Goal: Task Accomplishment & Management: Complete application form

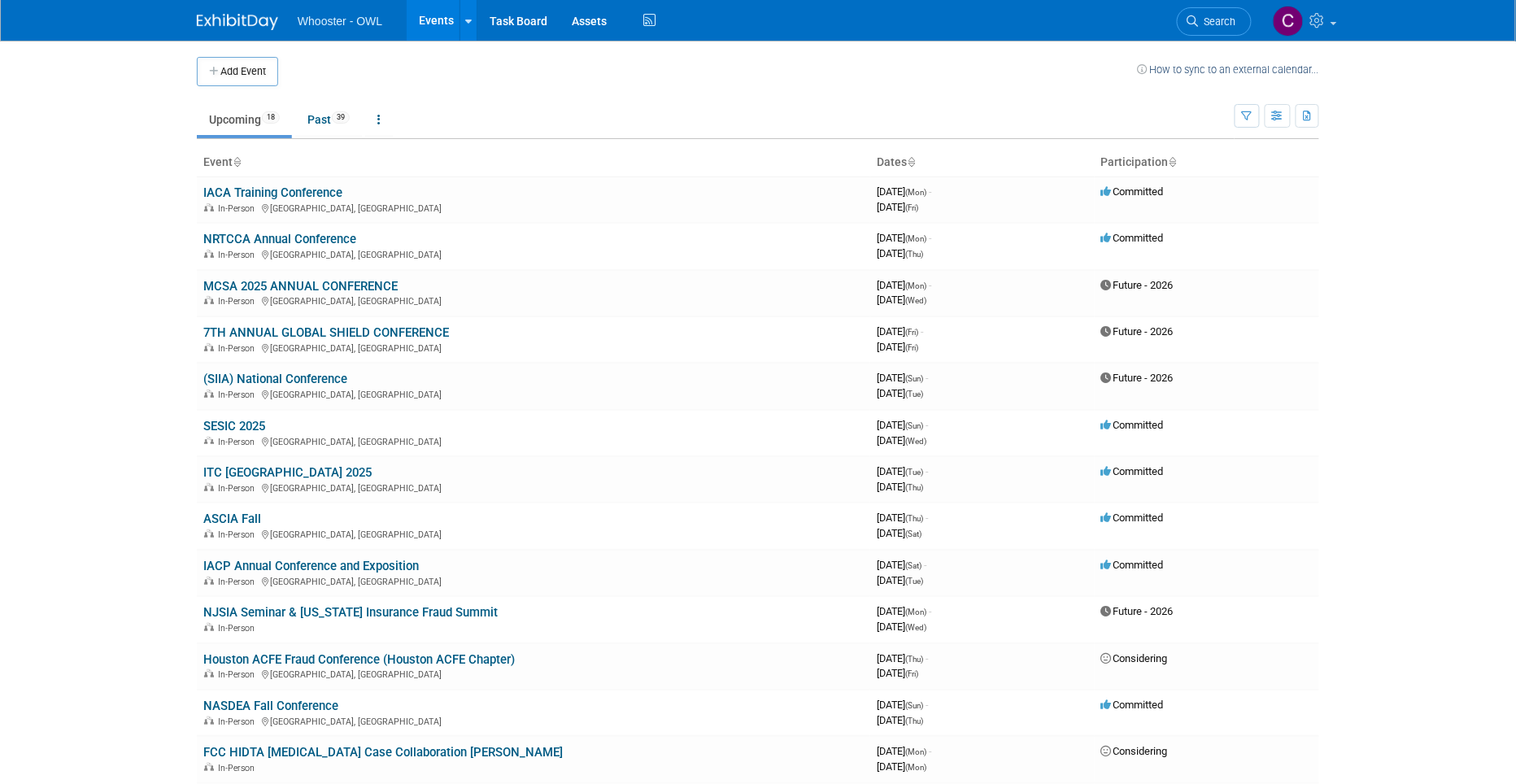
click at [245, 67] on button "Add Event" at bounding box center [237, 71] width 81 height 29
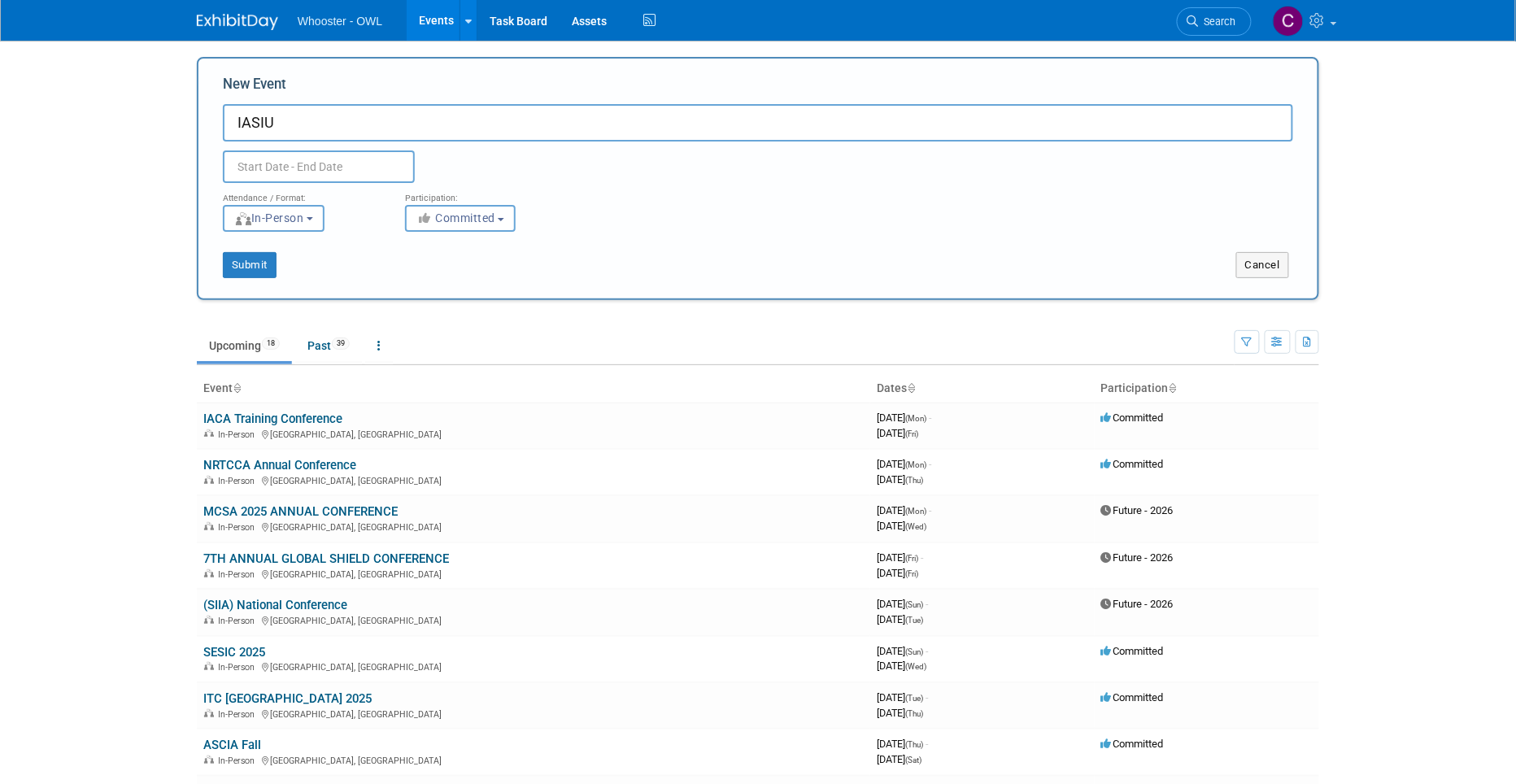
paste input "International Association of Special Investigation Units"
type input "IASIU International Association of Special Investigation Units"
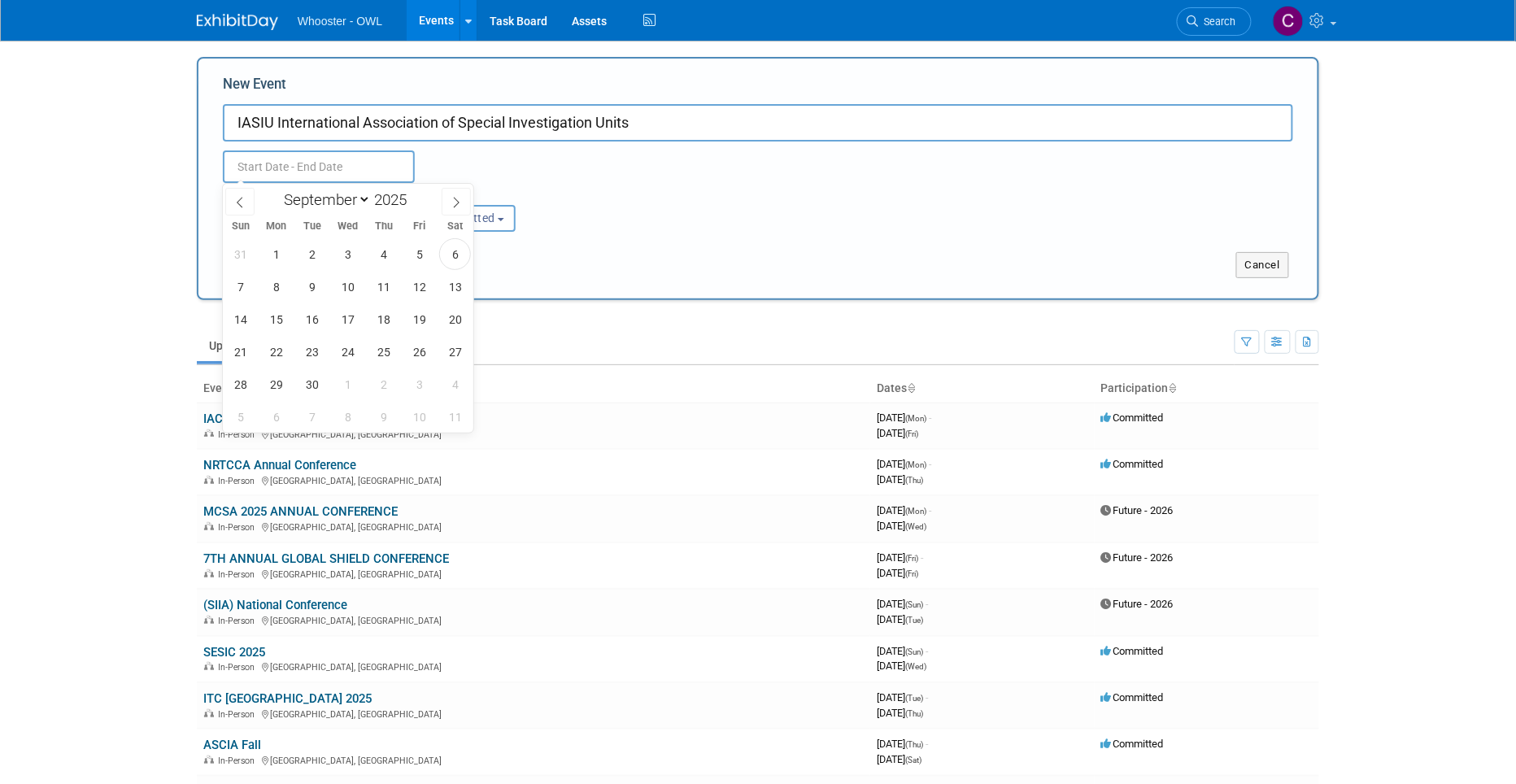
click at [295, 164] on input "text" at bounding box center [319, 166] width 192 height 33
click at [450, 201] on icon at bounding box center [456, 203] width 12 height 12
select select "11"
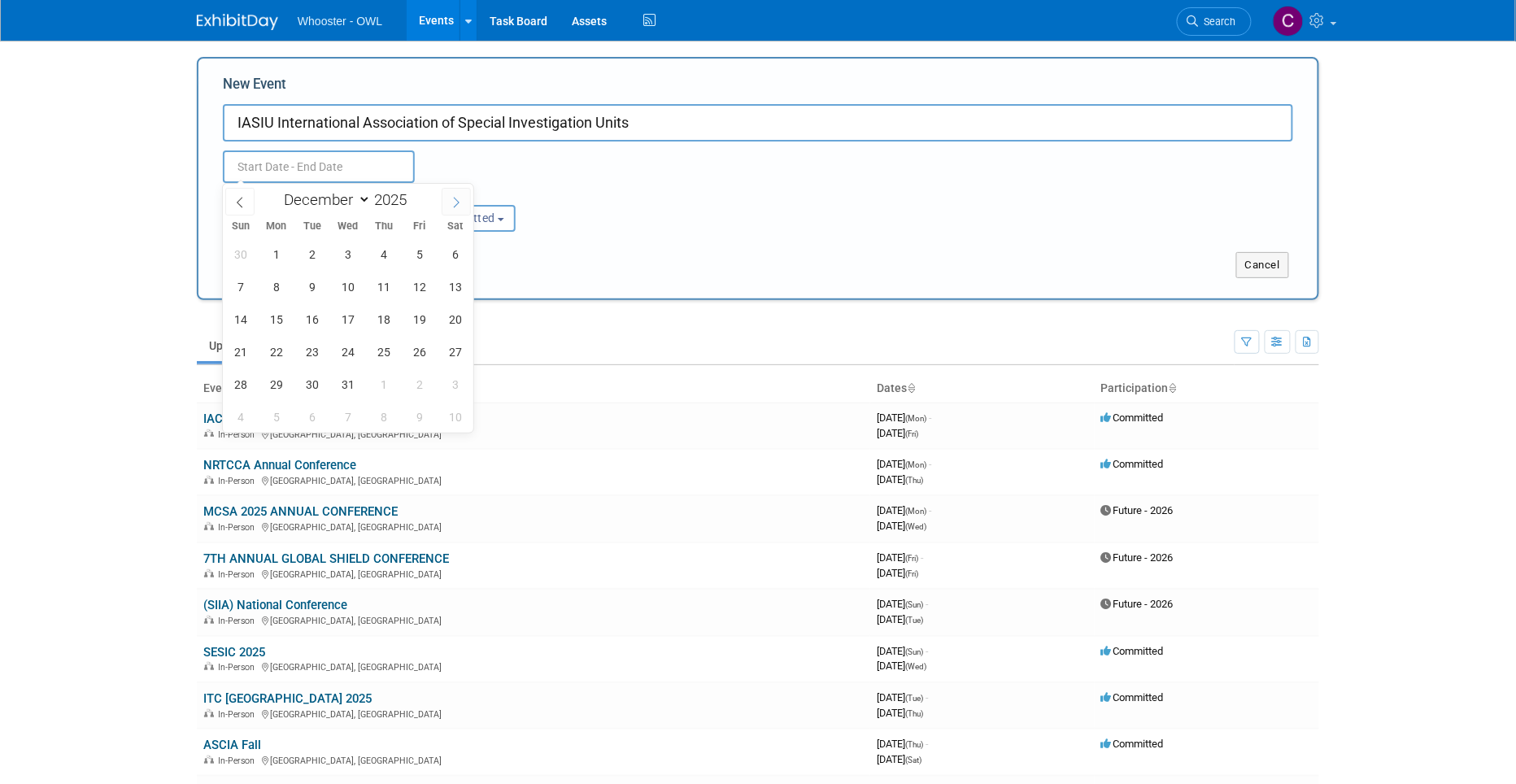
click at [450, 201] on icon at bounding box center [456, 203] width 12 height 12
type input "2026"
click at [450, 201] on icon at bounding box center [456, 203] width 12 height 12
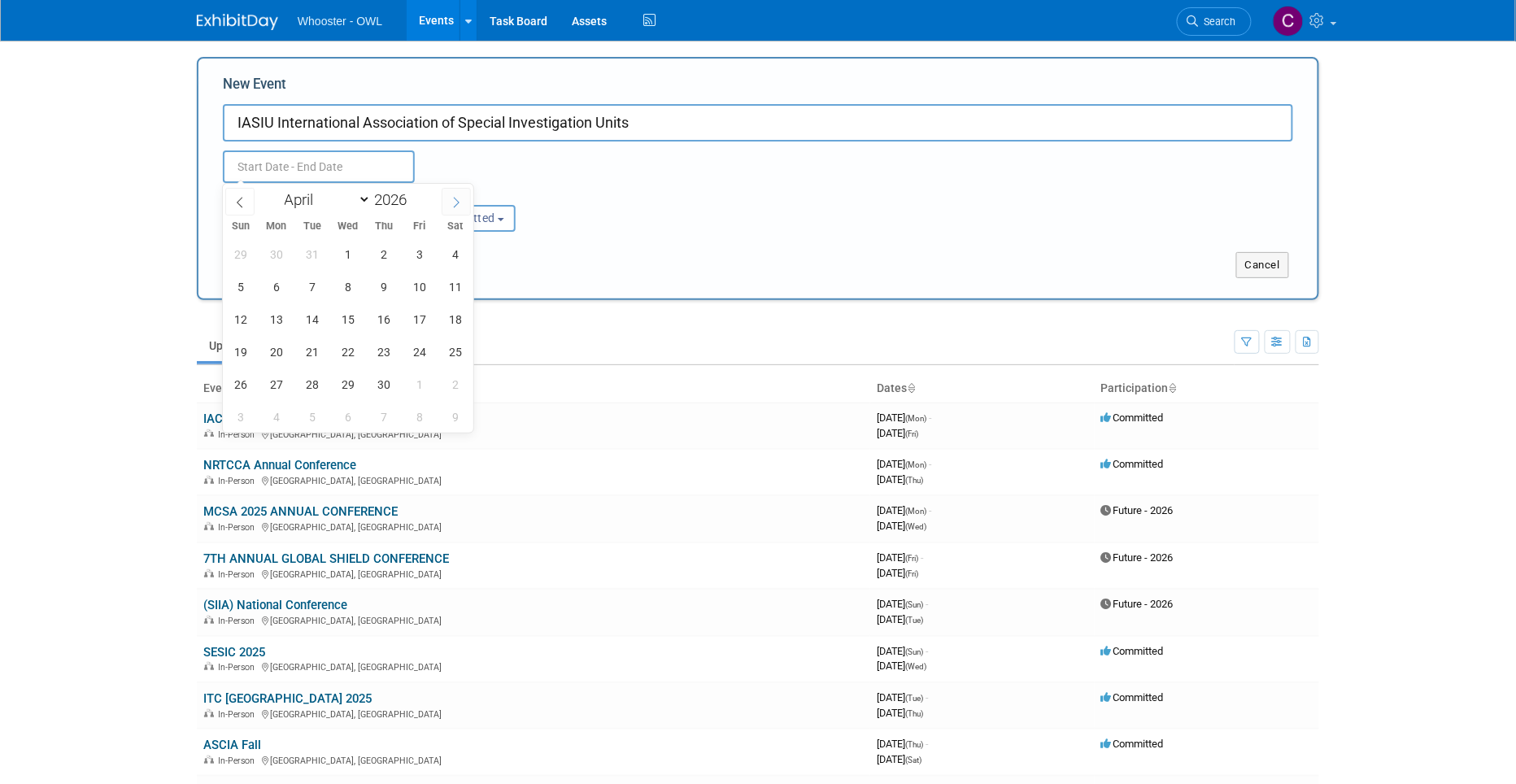
click at [450, 201] on icon at bounding box center [456, 203] width 12 height 12
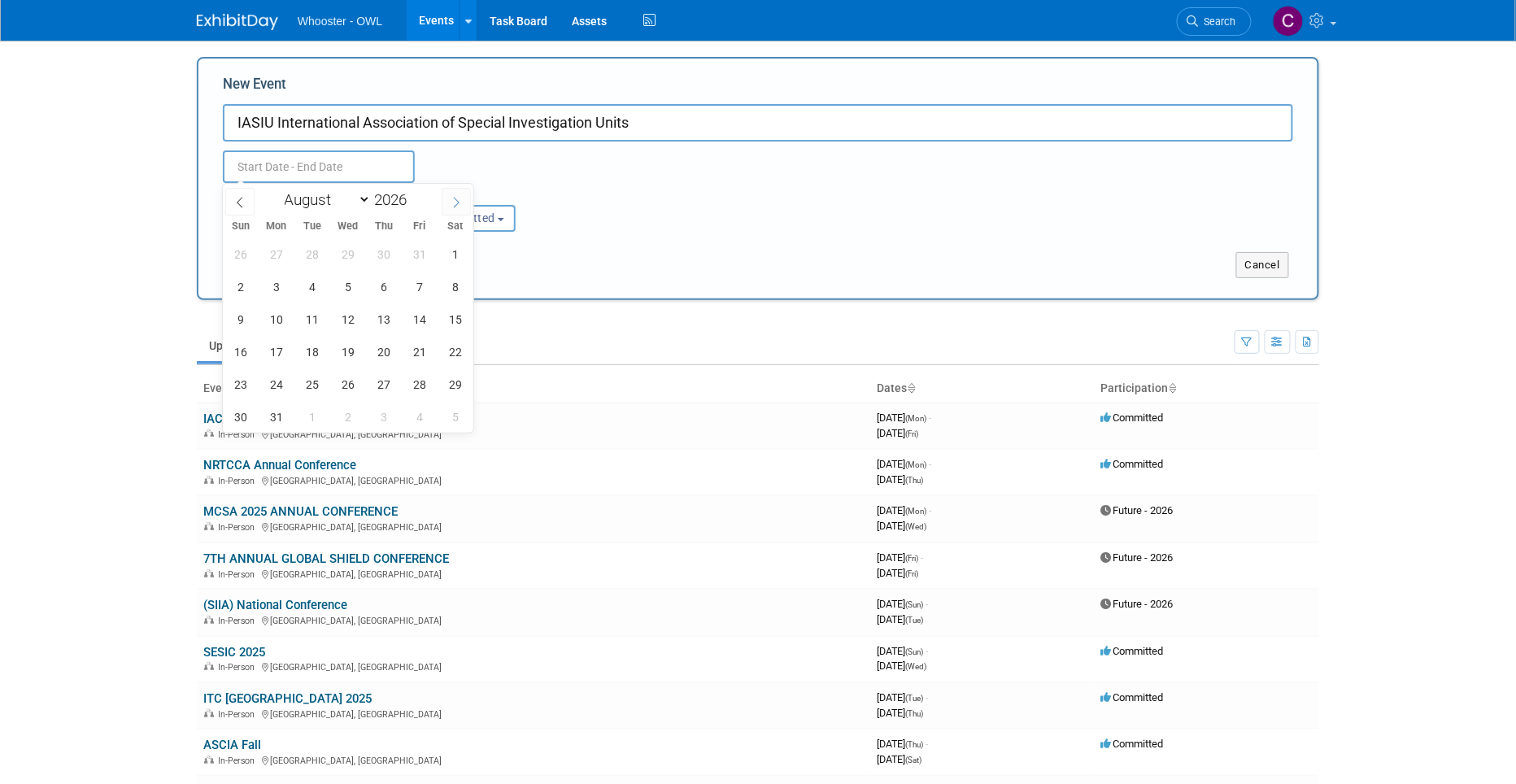
select select "8"
click at [242, 355] on span "20" at bounding box center [241, 352] width 32 height 32
click at [348, 345] on span "23" at bounding box center [349, 352] width 32 height 32
type input "[DATE] to [DATE]"
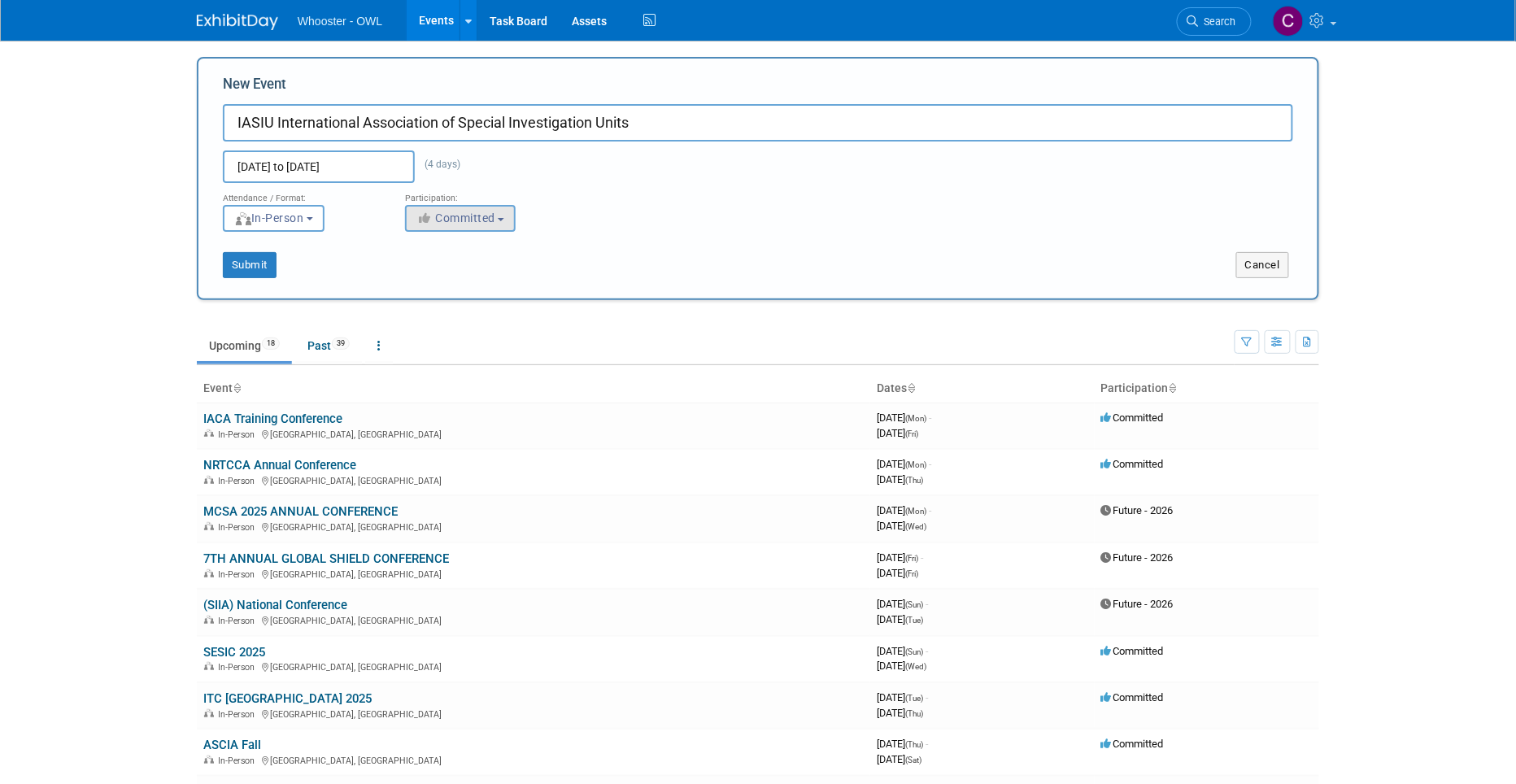
click at [444, 211] on span "Committed" at bounding box center [456, 218] width 79 height 13
click at [480, 302] on label "Future - 2026" at bounding box center [471, 307] width 115 height 21
click at [420, 303] on input "Future - 2026" at bounding box center [415, 308] width 11 height 11
select select "101"
click at [250, 263] on button "Submit" at bounding box center [250, 265] width 54 height 26
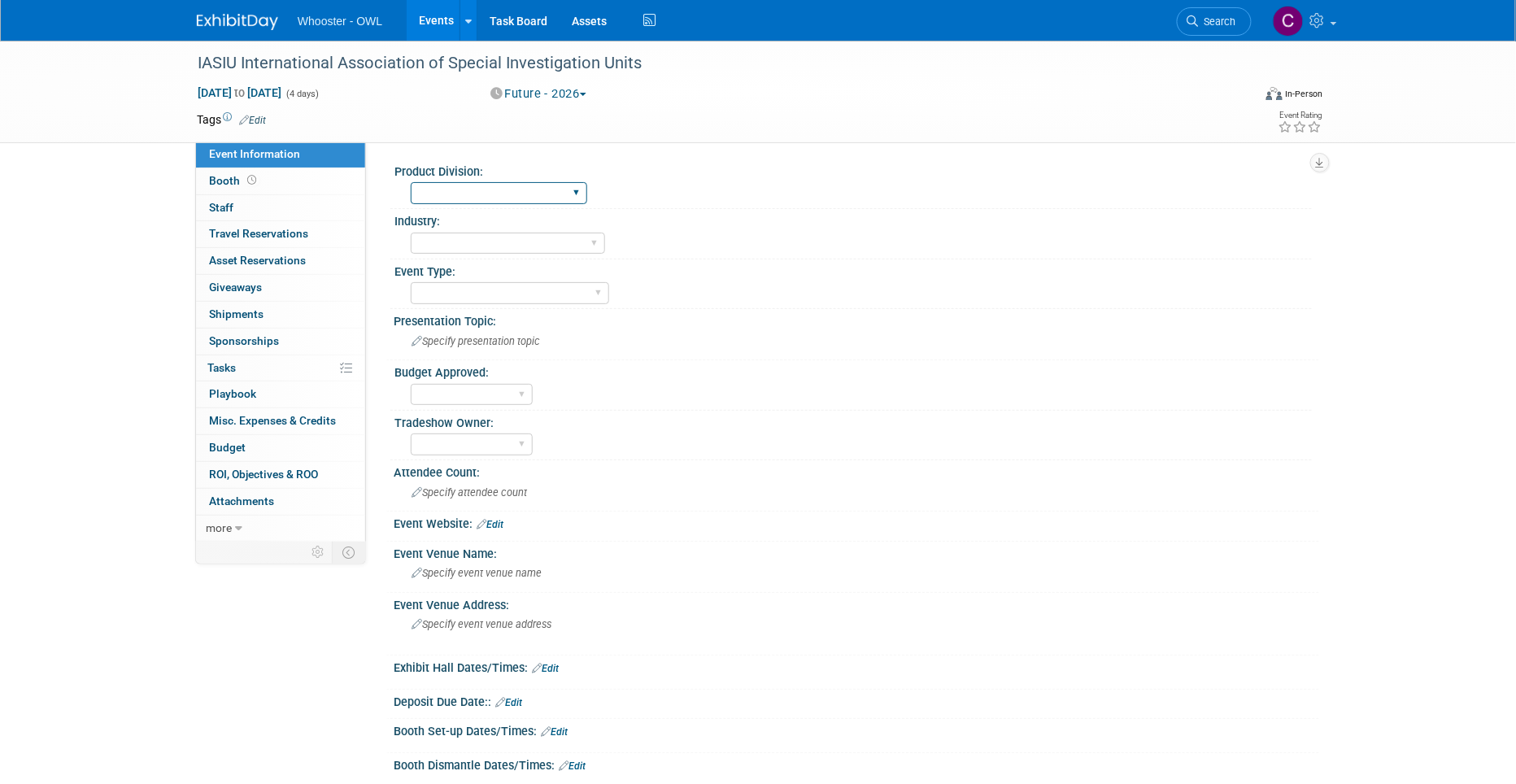
select select "Both"
select select "Fraud - Insurance"
select select "Trade Show - Exhibit"
select select "No"
select select "[PERSON_NAME]"
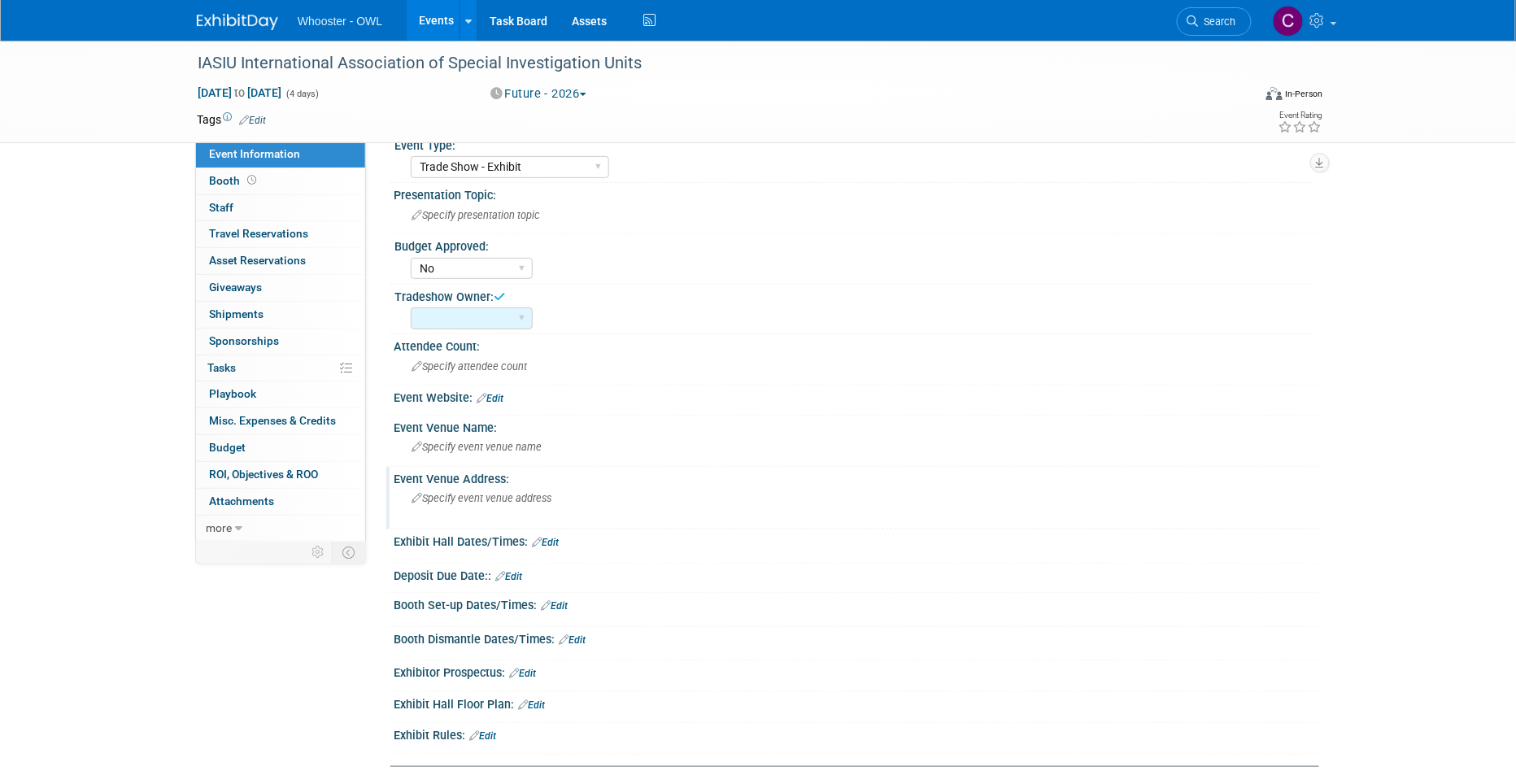
scroll to position [123, 0]
click at [499, 395] on link "Edit" at bounding box center [490, 401] width 27 height 12
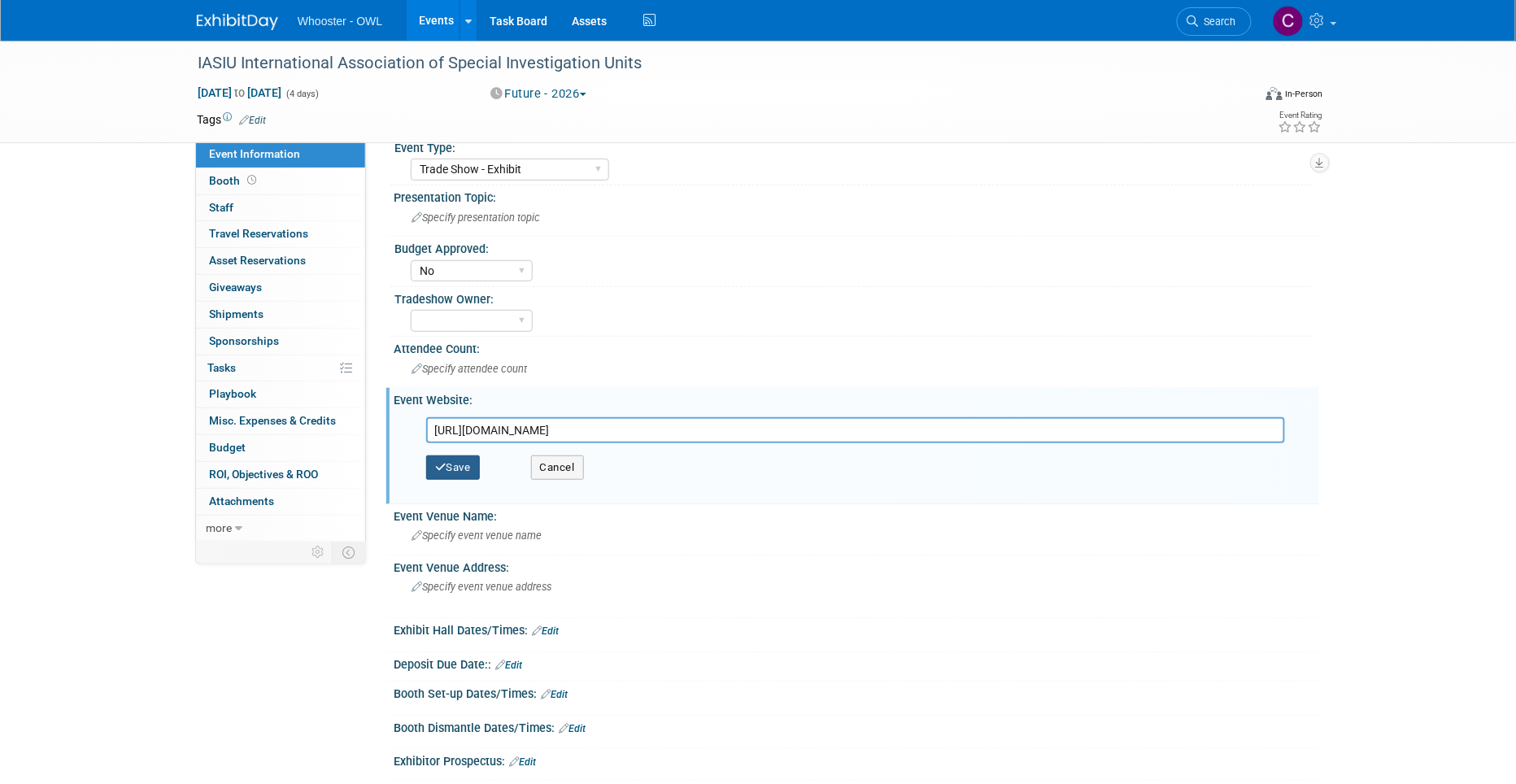
type input "https://www.iasiu.org"
click at [459, 458] on button "Save" at bounding box center [453, 467] width 54 height 24
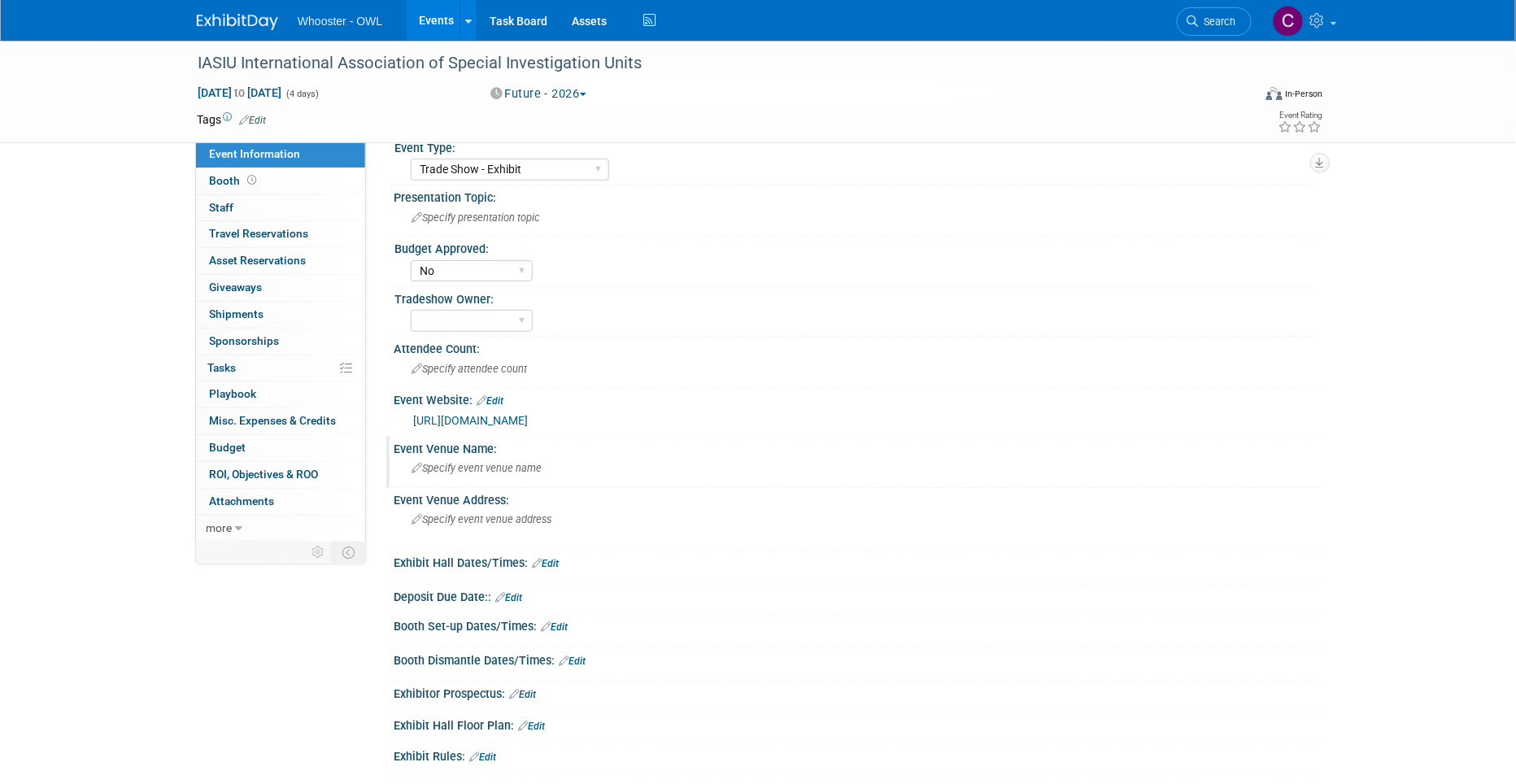
click at [472, 462] on span "Specify event venue name" at bounding box center [476, 468] width 130 height 13
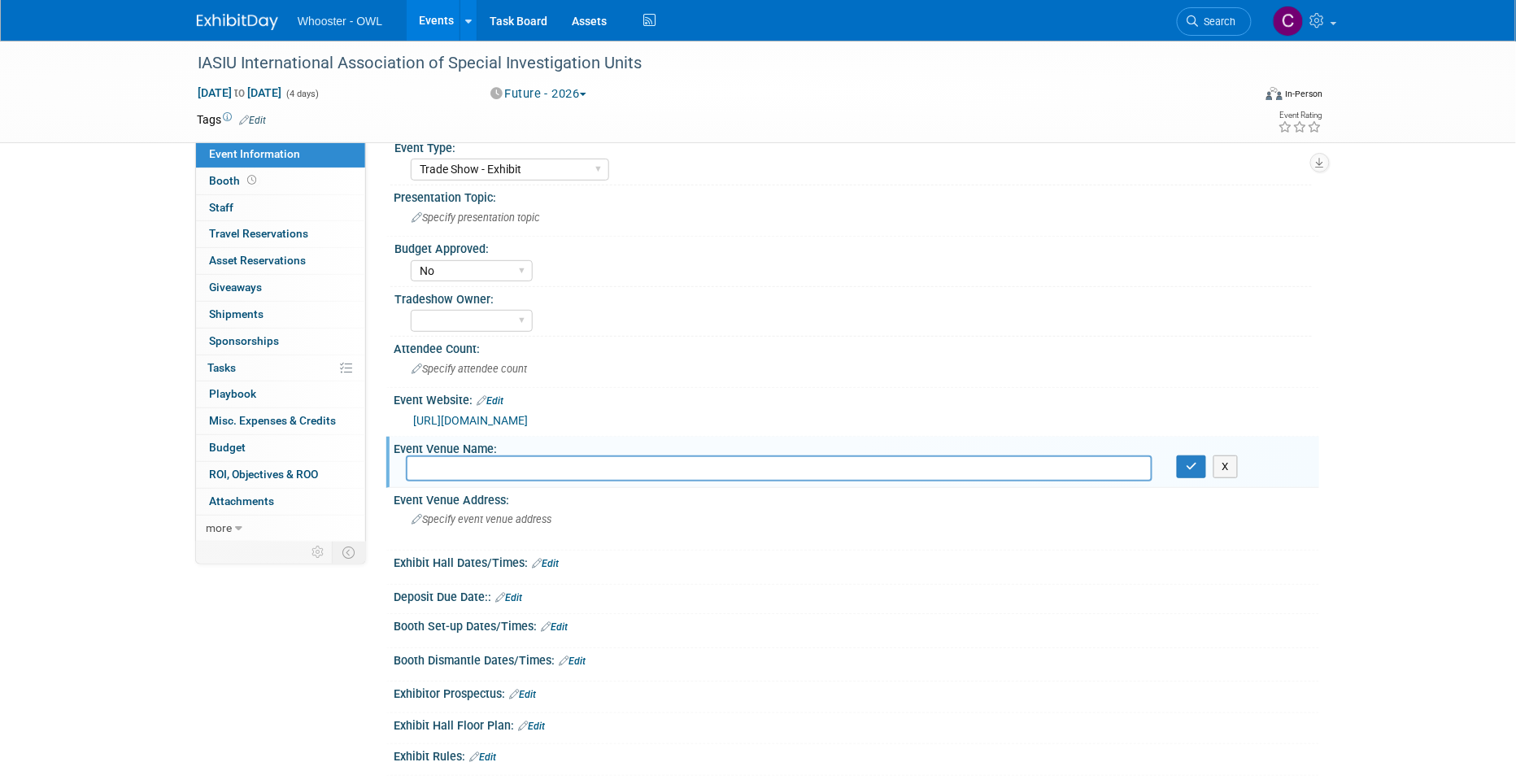
paste input "9939 Universal Blvd, Orlando, FL 32819"
type input "9939 Universal Blvd, Orlando, FL 32819"
click at [483, 513] on span "Specify event venue address" at bounding box center [481, 519] width 140 height 13
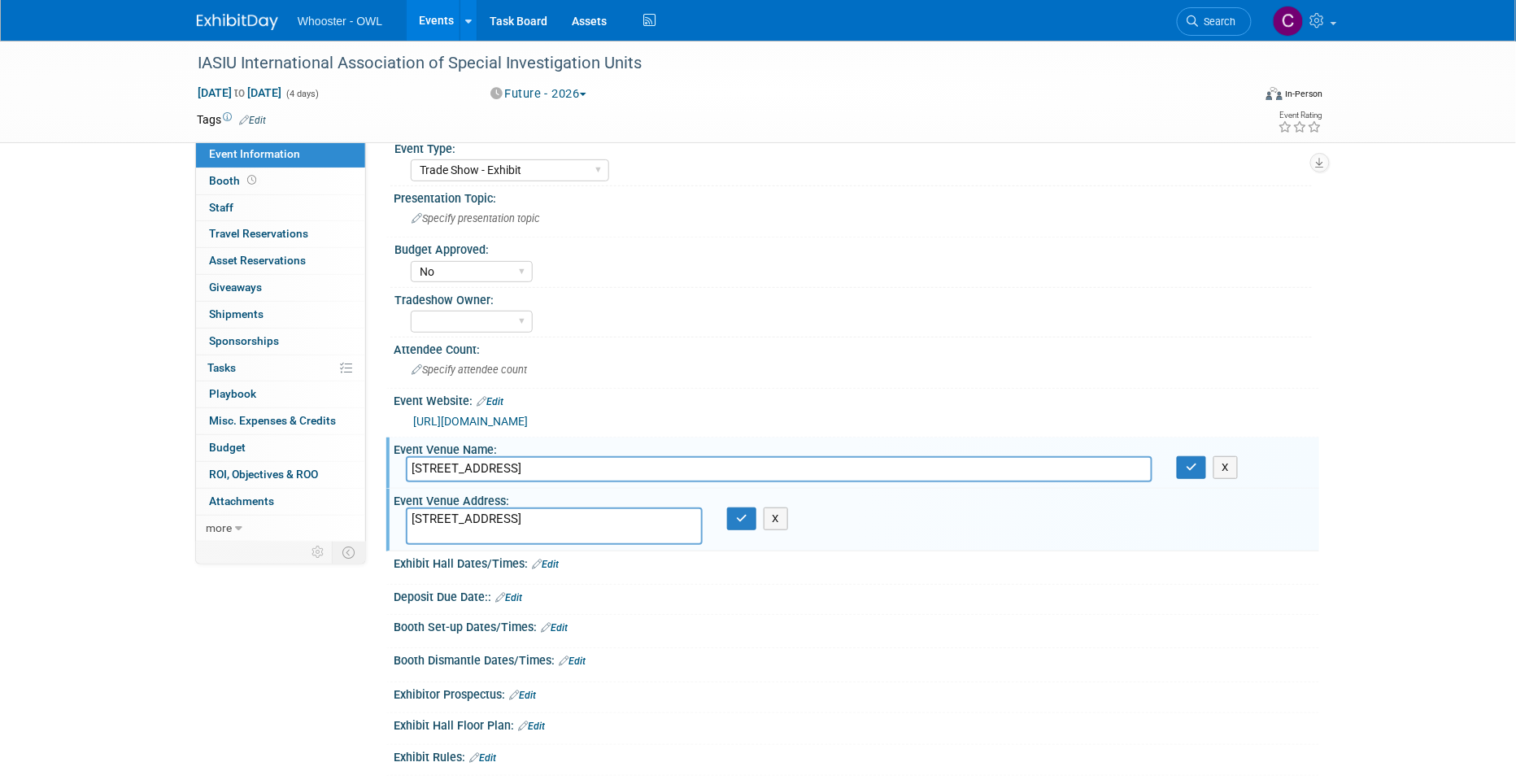
scroll to position [122, 0]
type textarea "9939 Universal Blvd, Orlando, FL 32819"
click at [736, 514] on icon "button" at bounding box center [742, 519] width 12 height 11
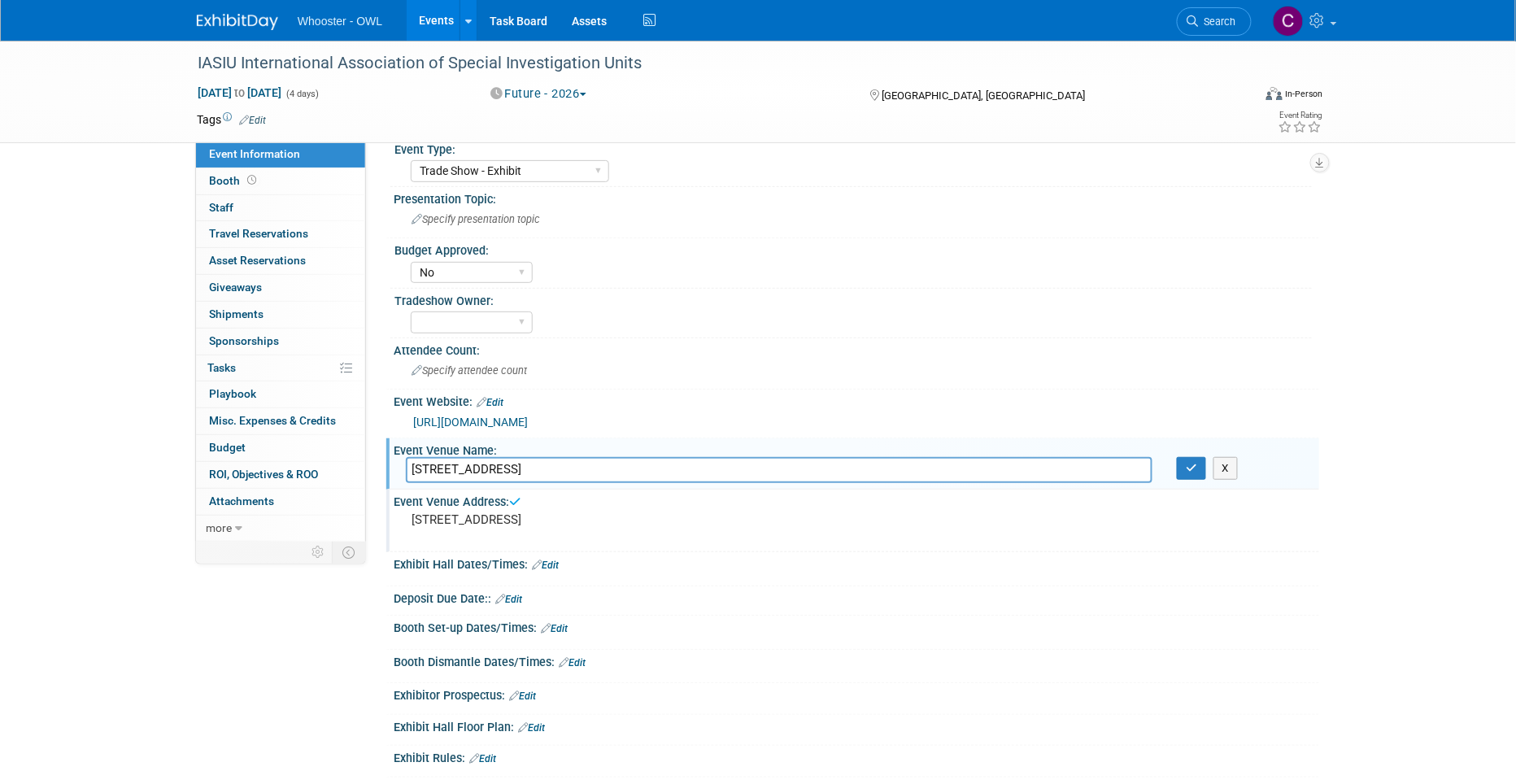
drag, startPoint x: 652, startPoint y: 465, endPoint x: 432, endPoint y: 450, distance: 220.5
click at [432, 450] on div "Event Venue Name: Specify event venue name 9939 Universal Blvd, Orlando, FL 328…" at bounding box center [853, 464] width 932 height 51
paste input "Rosen Shingle Creek Resort."
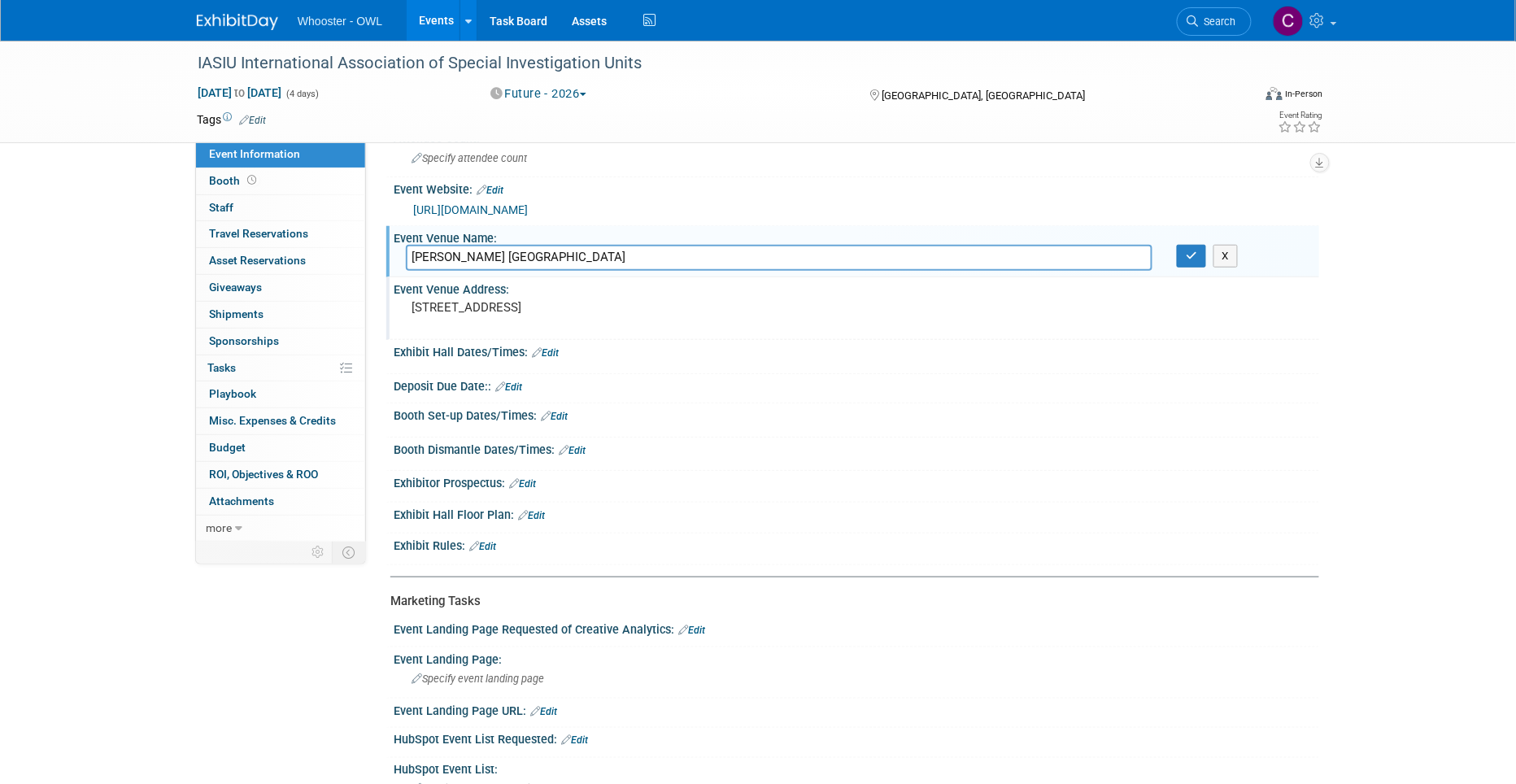
scroll to position [337, 0]
type input "Rosen Shingle Creek Resort"
drag, startPoint x: 1195, startPoint y: 250, endPoint x: 1171, endPoint y: 258, distance: 25.3
click at [1195, 250] on icon "button" at bounding box center [1192, 253] width 12 height 11
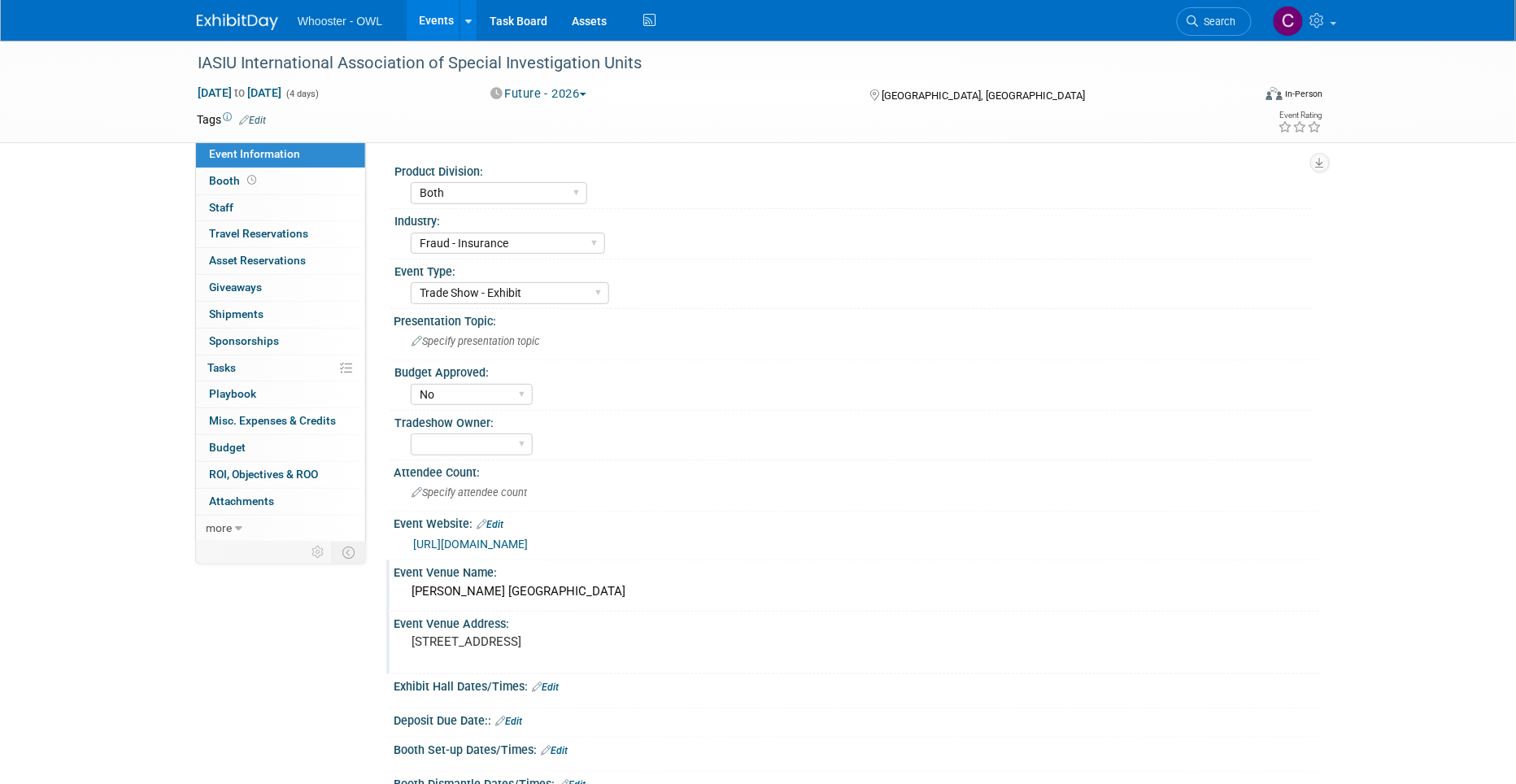
scroll to position [0, 0]
click at [406, 68] on div "IASIU International Association of Special Investigation Units" at bounding box center [709, 63] width 1036 height 29
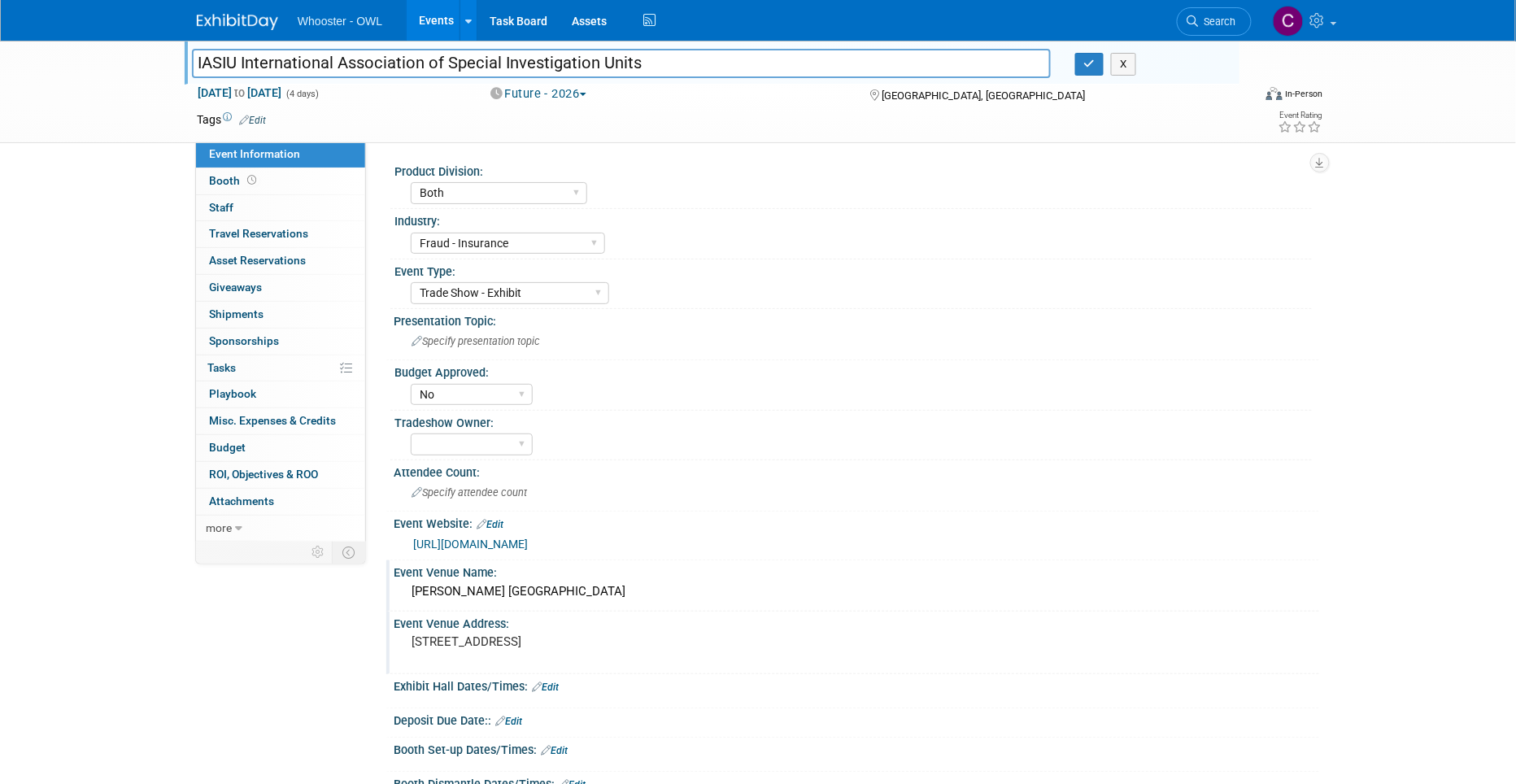
click at [808, 159] on div "Product Division:" at bounding box center [853, 169] width 917 height 20
click at [1080, 59] on button "button" at bounding box center [1089, 64] width 29 height 23
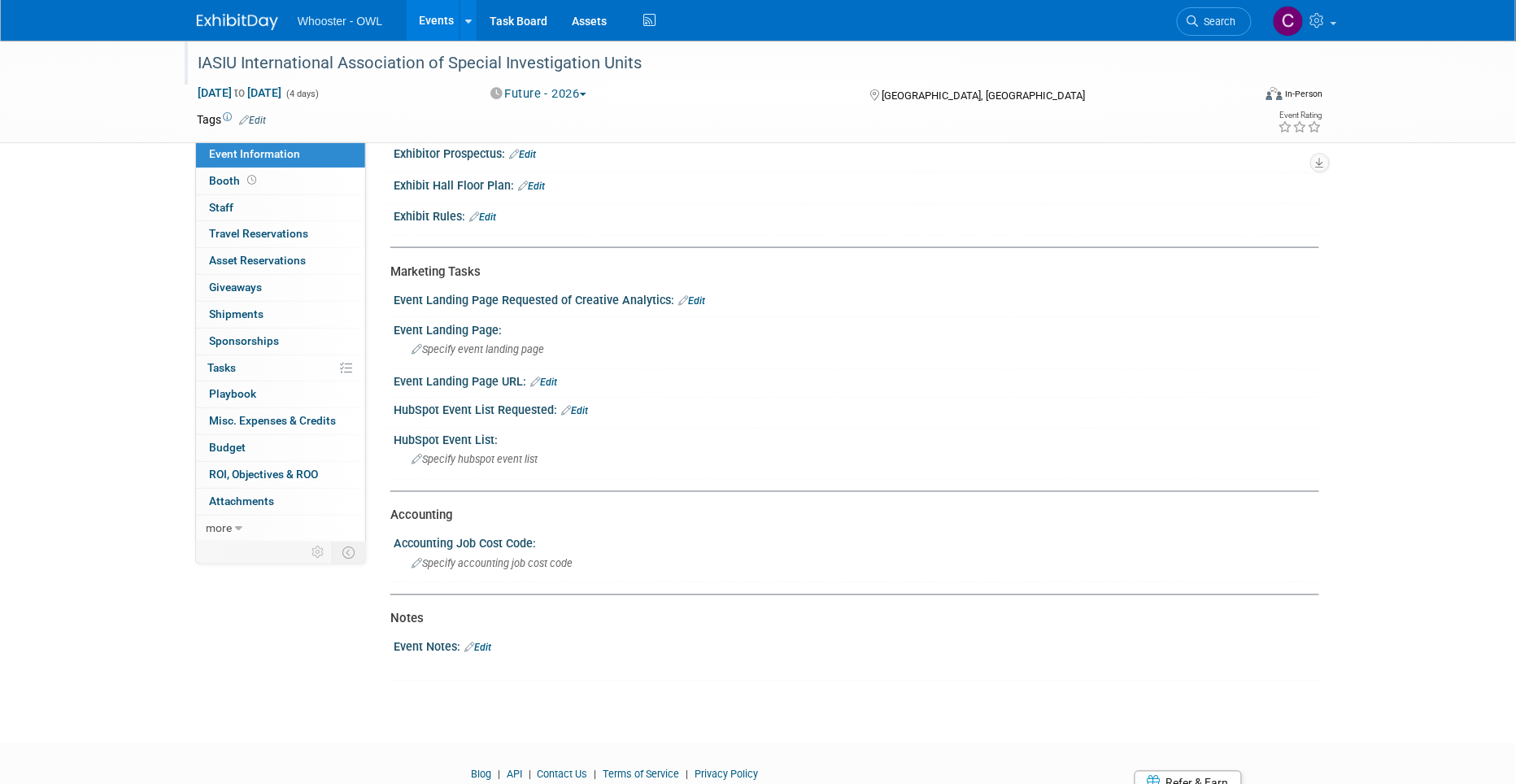
scroll to position [668, 0]
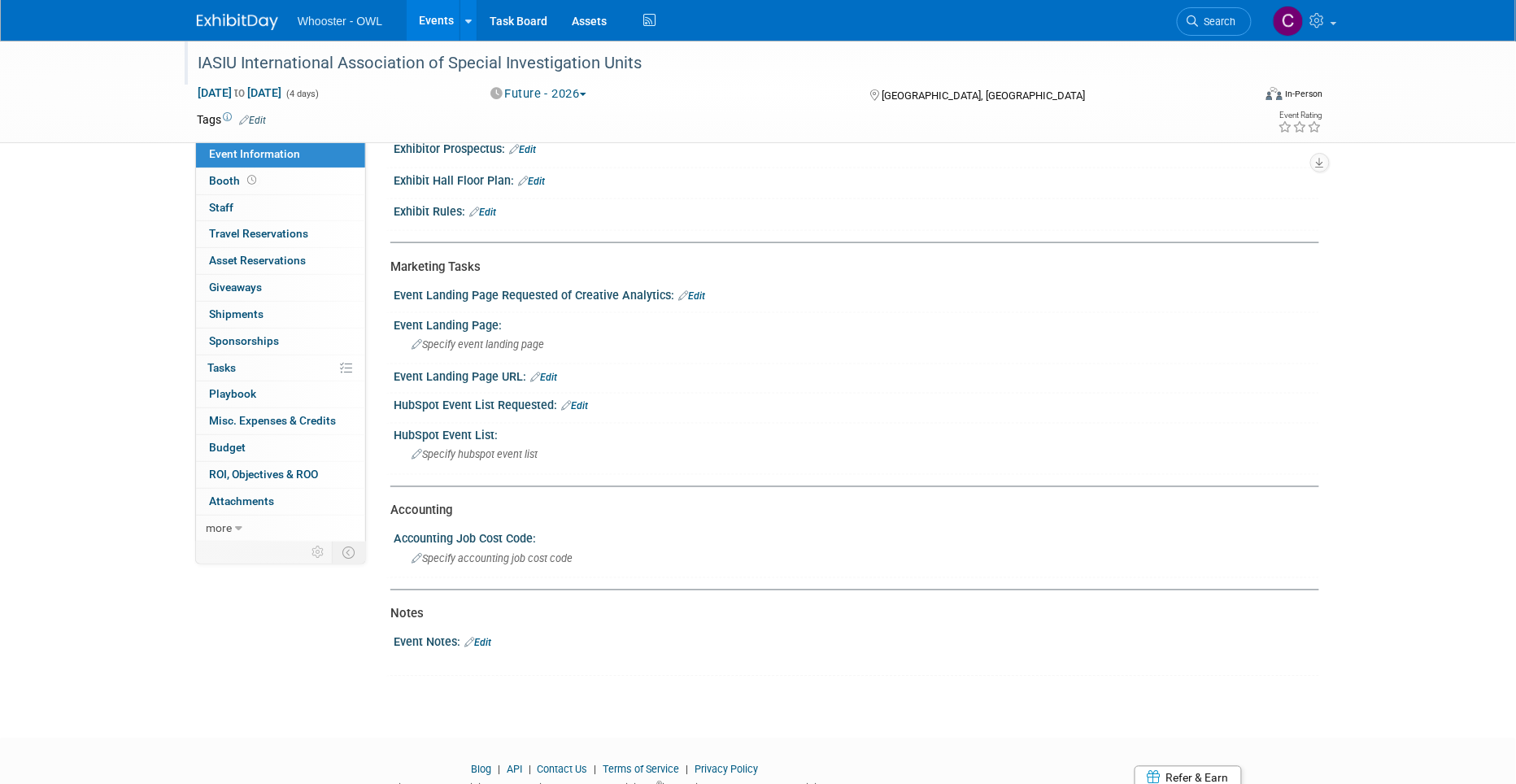
click at [698, 290] on link "Edit" at bounding box center [692, 296] width 27 height 12
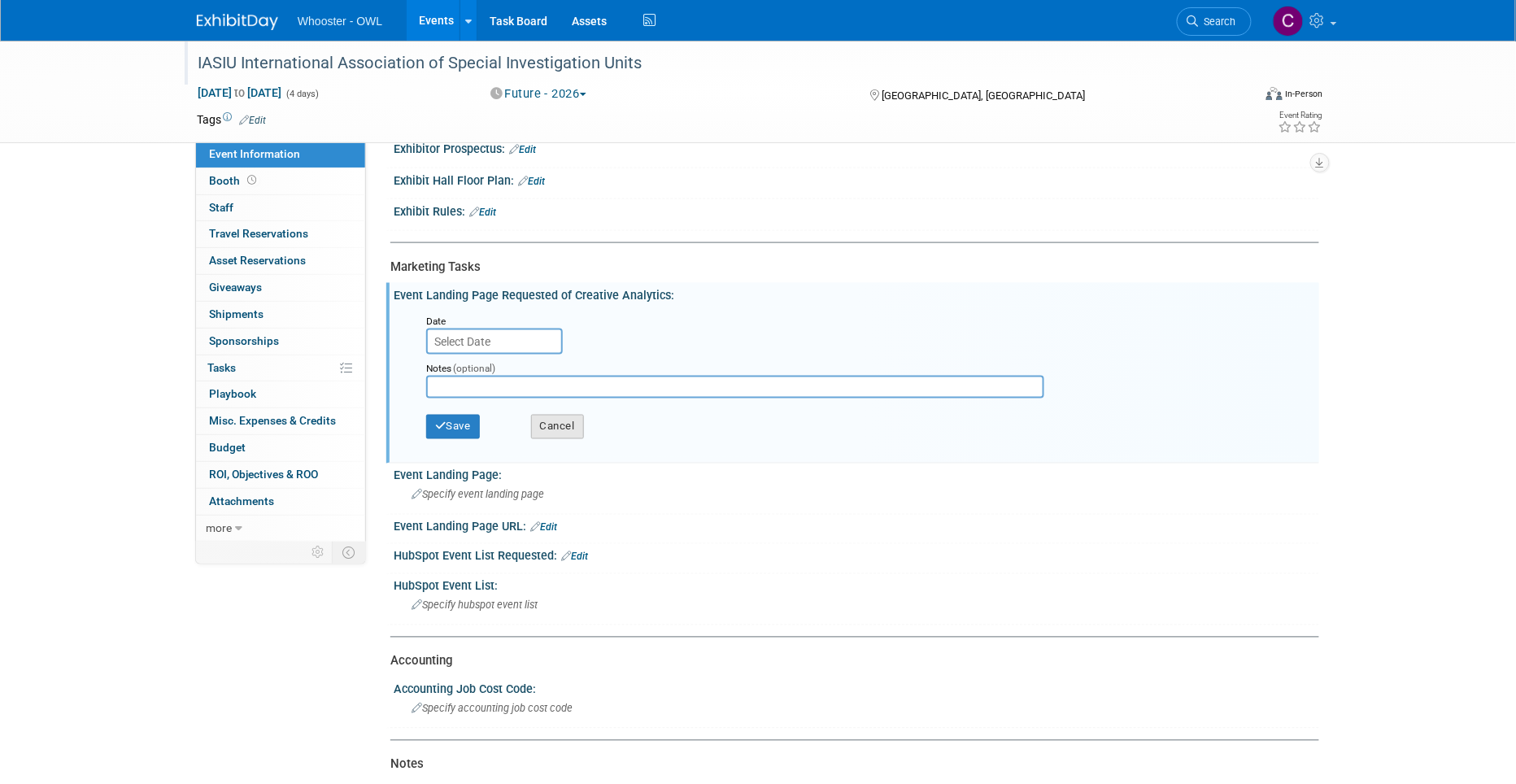
click at [564, 416] on button "Cancel" at bounding box center [557, 427] width 53 height 24
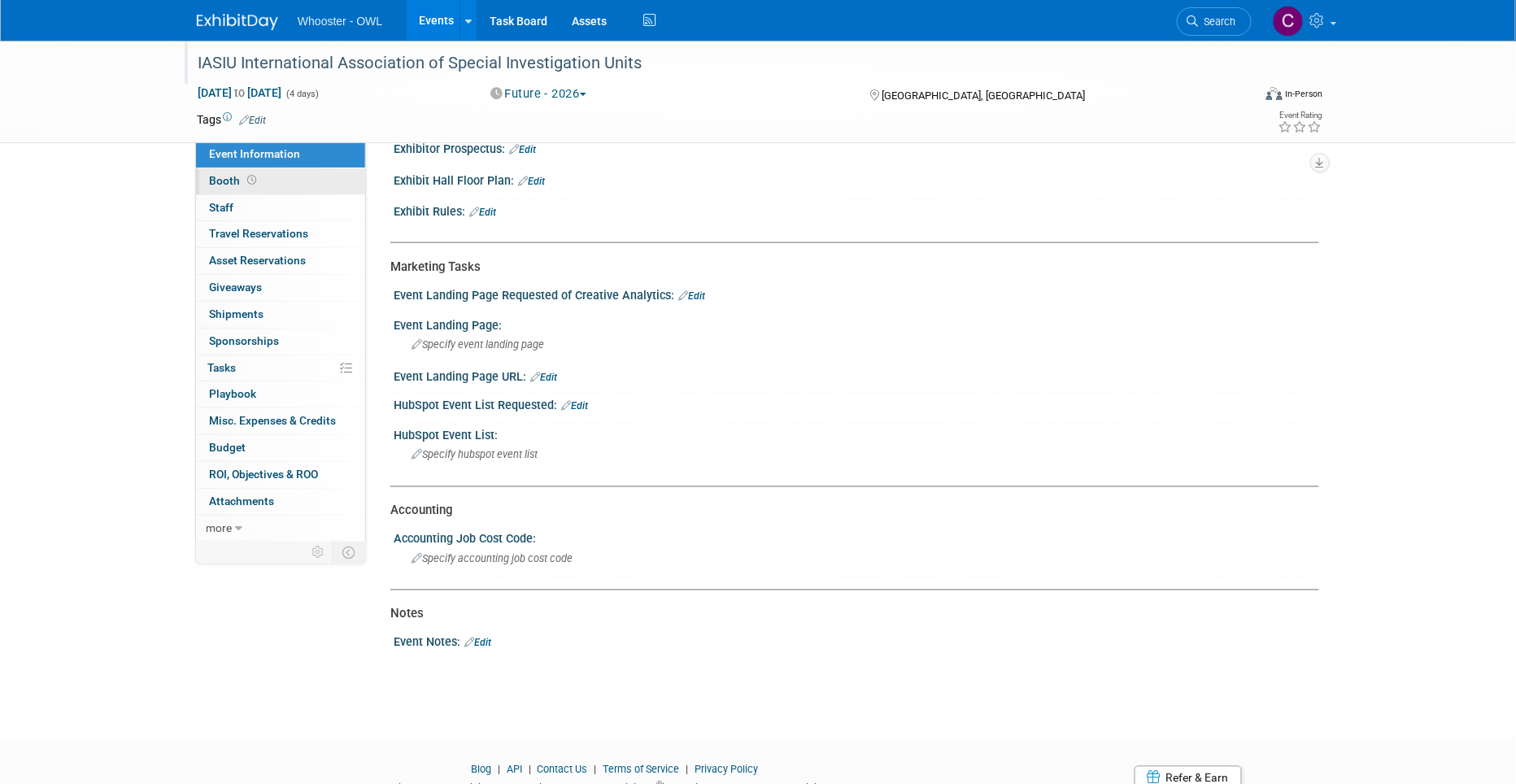
click at [221, 175] on span "Booth" at bounding box center [234, 181] width 50 height 13
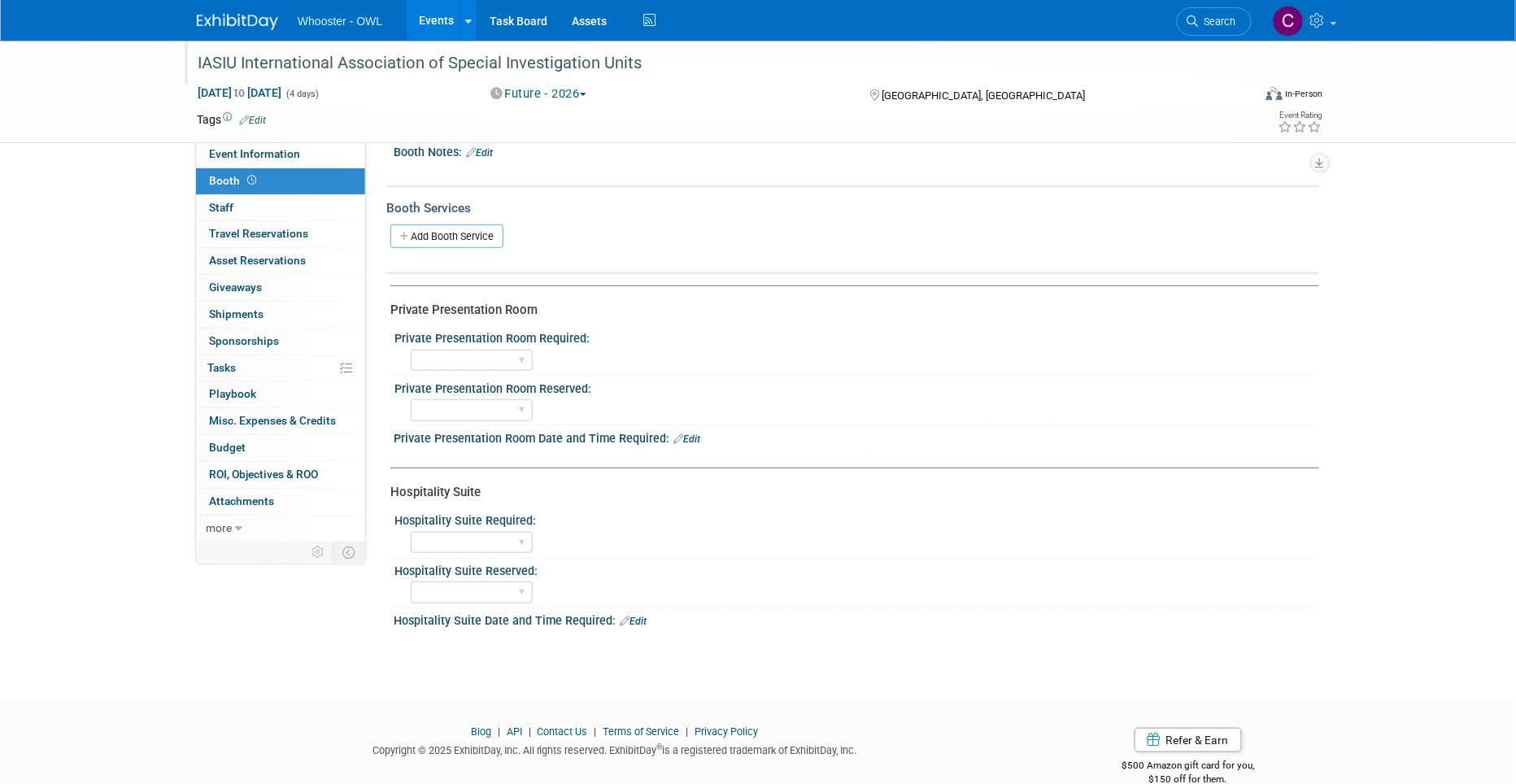
scroll to position [186, 0]
click at [224, 208] on span "Staff 0" at bounding box center [221, 208] width 24 height 13
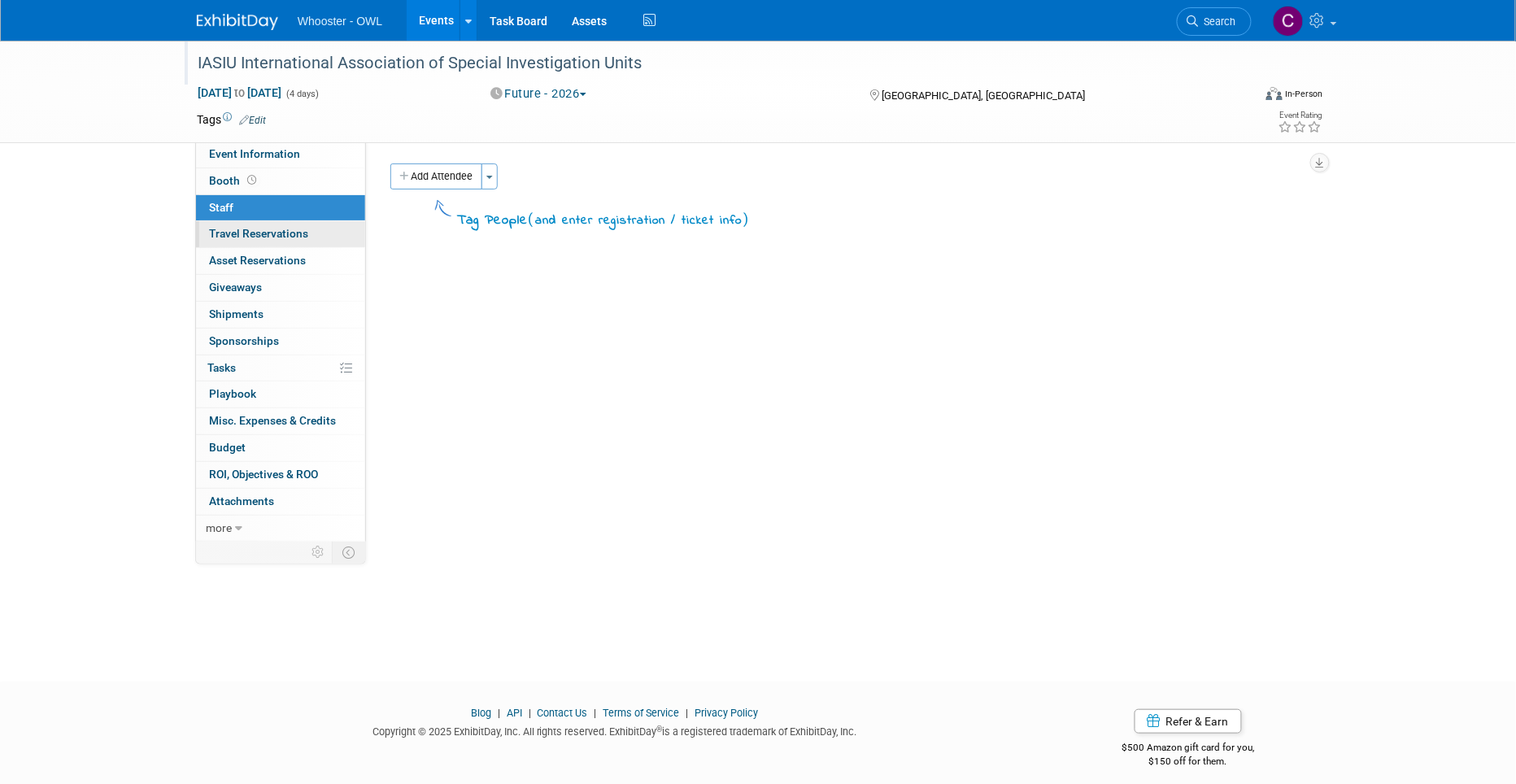
click at [262, 229] on span "Travel Reservations 0" at bounding box center [258, 234] width 99 height 13
